Goal: Use online tool/utility: Utilize a website feature to perform a specific function

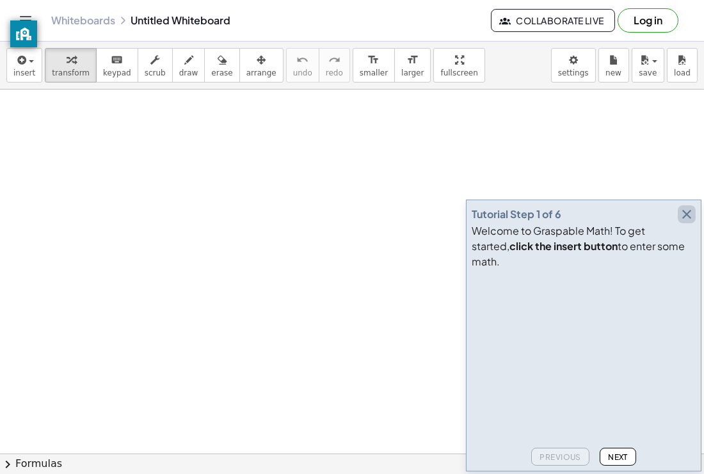
click at [686, 222] on icon "button" at bounding box center [686, 214] width 15 height 15
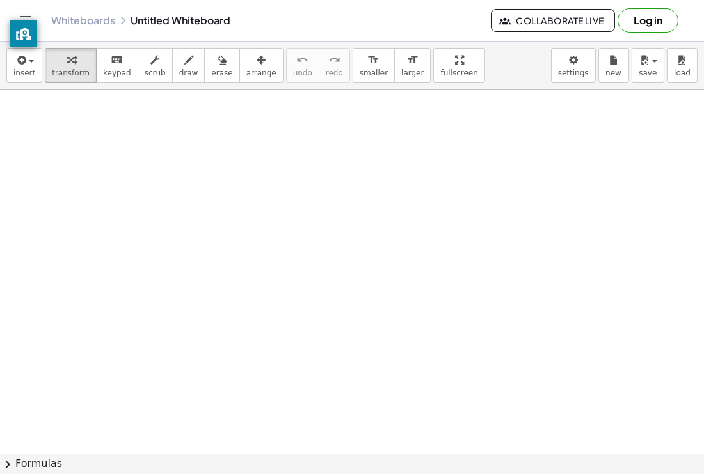
drag, startPoint x: 161, startPoint y: 230, endPoint x: 262, endPoint y: 245, distance: 102.2
click at [262, 245] on div at bounding box center [352, 461] width 704 height 743
click at [33, 57] on button "insert" at bounding box center [24, 65] width 36 height 35
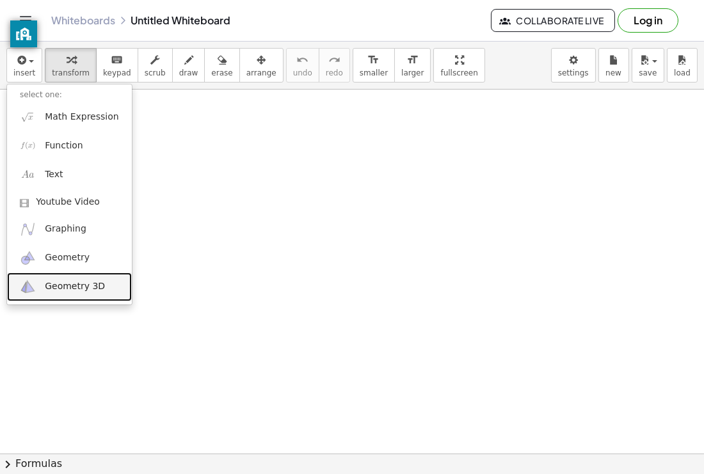
click at [82, 284] on span "Geometry 3D" at bounding box center [75, 286] width 60 height 13
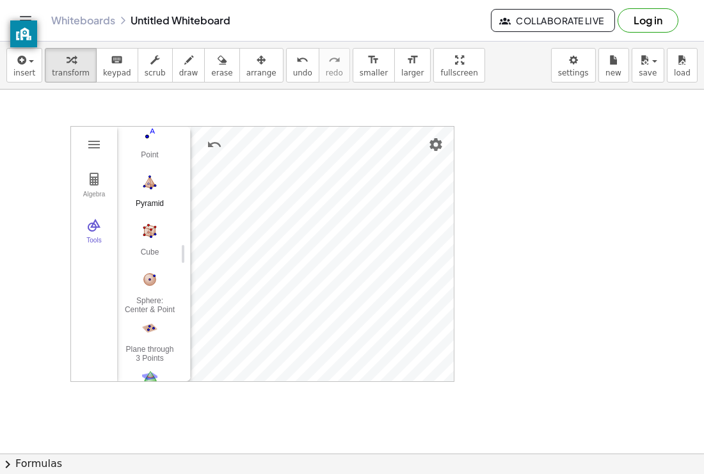
scroll to position [51, 3]
click at [143, 283] on img "Cube. Select two points or other corresponding objects" at bounding box center [149, 279] width 51 height 20
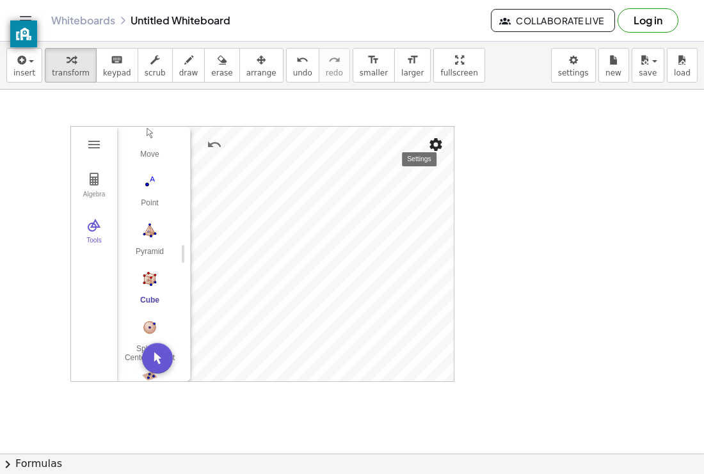
click at [172, 283] on img "Cube. Select two points or other corresponding objects" at bounding box center [149, 279] width 51 height 20
click at [153, 235] on img "Pyramid. Select a polygon for bottom, then select top point" at bounding box center [149, 230] width 51 height 20
click at [156, 281] on img "Cube. Select two points or other corresponding objects" at bounding box center [149, 279] width 51 height 20
click at [13, 355] on div "Algebra Tools GeoGebra 3D Calculator Basic Tools Move Point Pyramid Cube Sphere…" at bounding box center [352, 461] width 704 height 743
click at [558, 217] on div "Algebra Tools GeoGebra 3D Calculator Basic Tools Move Point Pyramid Cube Sphere…" at bounding box center [352, 461] width 704 height 743
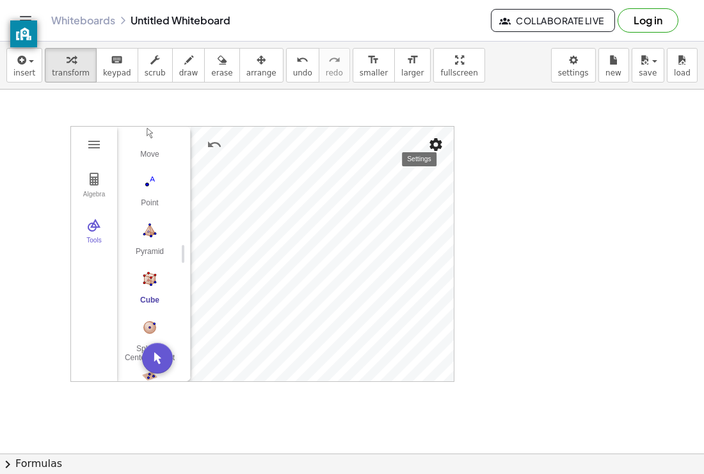
click at [444, 145] on button "Settings" at bounding box center [435, 144] width 23 height 23
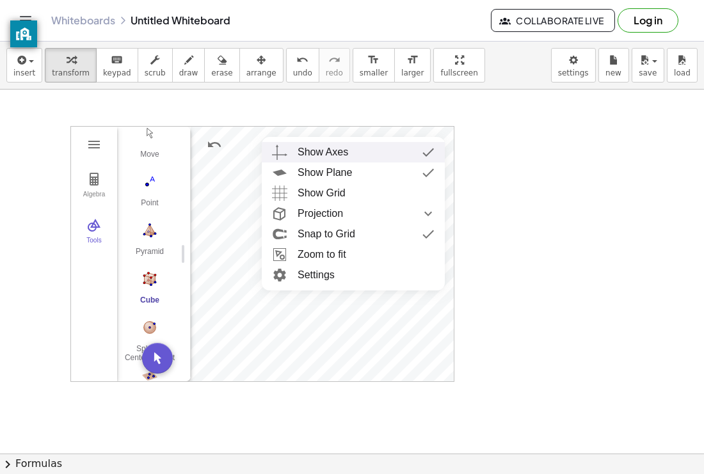
click at [172, 77] on button "draw" at bounding box center [188, 65] width 33 height 35
click at [0, 0] on div at bounding box center [0, 0] width 0 height 0
